Goal: Navigation & Orientation: Find specific page/section

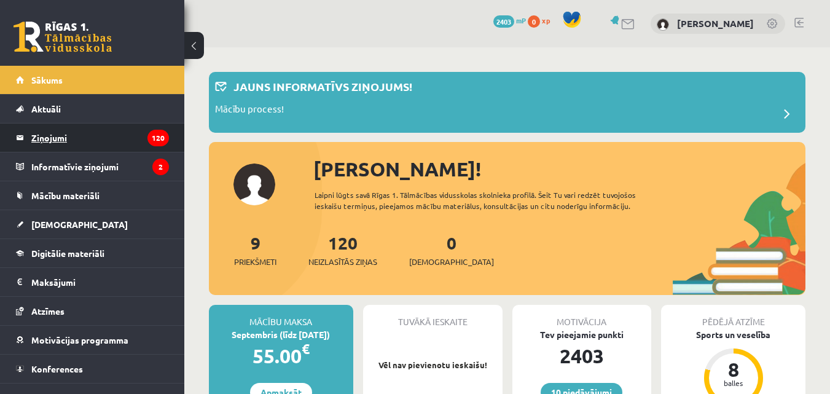
click at [51, 139] on legend "Ziņojumi 120" at bounding box center [100, 137] width 138 height 28
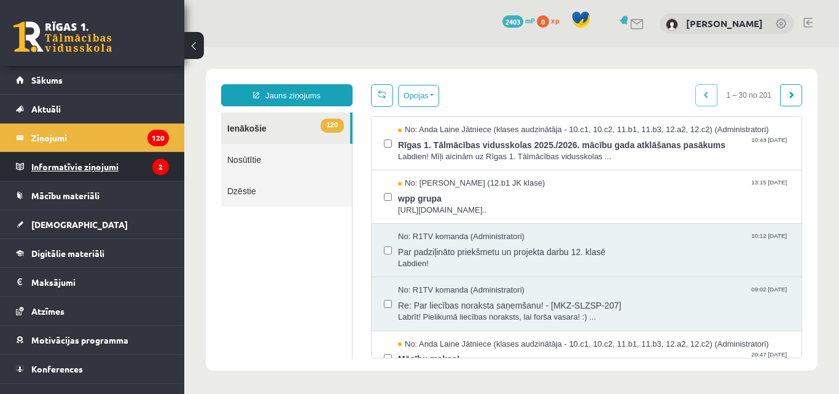
click at [68, 168] on legend "Informatīvie ziņojumi 2" at bounding box center [100, 166] width 138 height 28
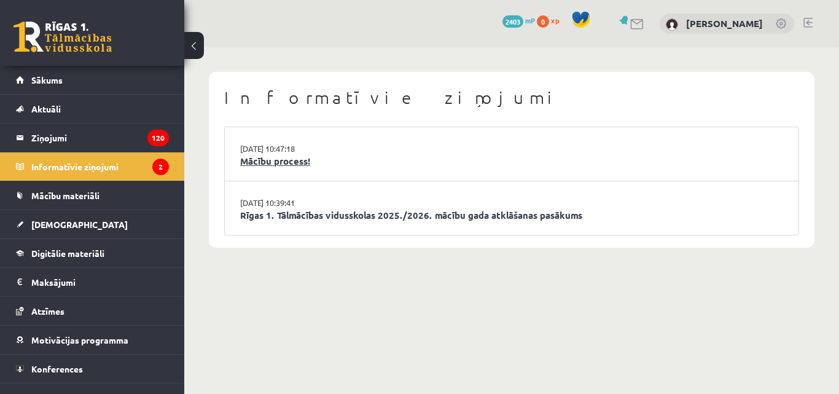
click at [287, 161] on link "Mācību process!" at bounding box center [511, 161] width 543 height 14
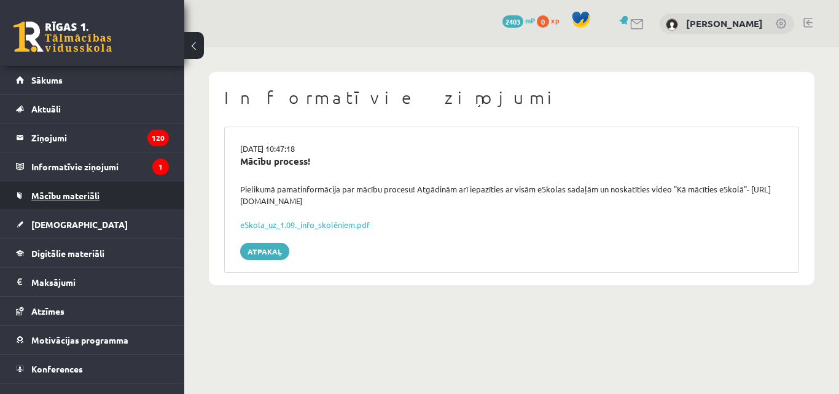
click at [49, 191] on span "Mācību materiāli" at bounding box center [65, 195] width 68 height 11
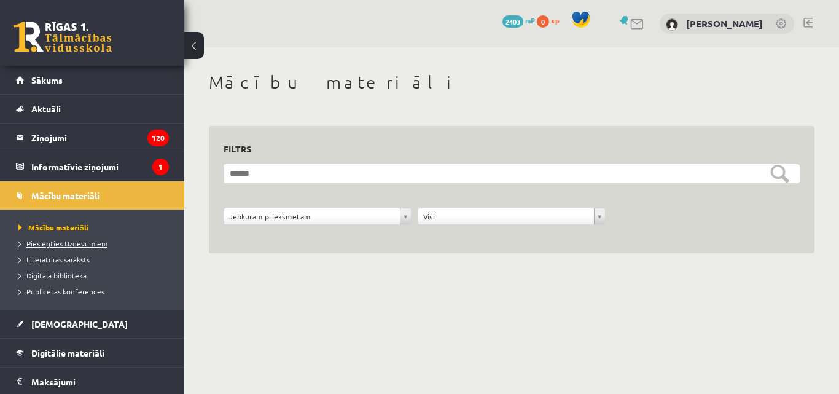
click at [84, 239] on span "Pieslēgties Uzdevumiem" at bounding box center [62, 243] width 89 height 10
